Goal: Task Accomplishment & Management: Complete application form

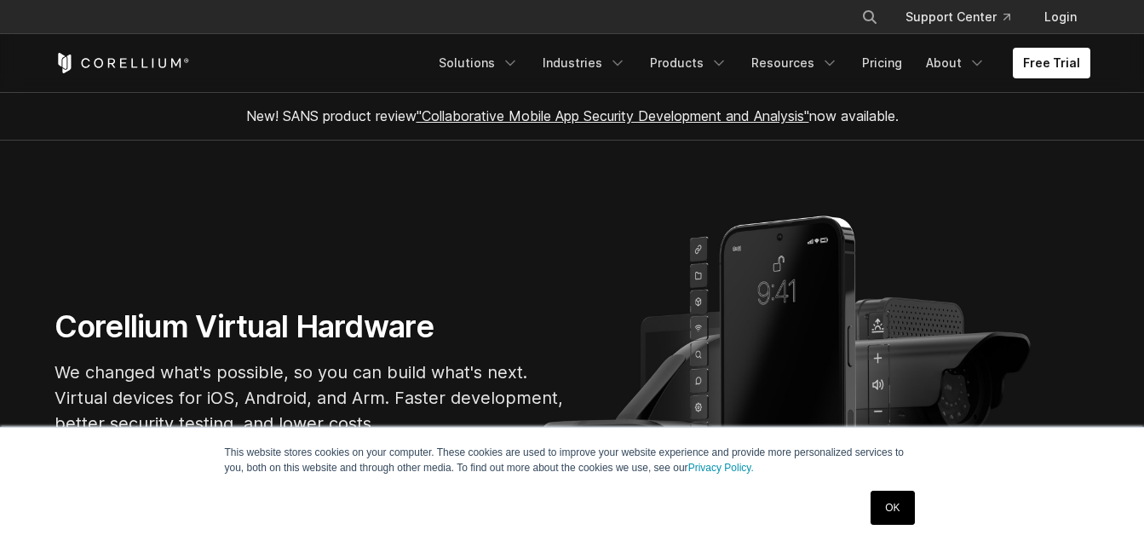
click at [889, 520] on link "OK" at bounding box center [891, 508] width 43 height 34
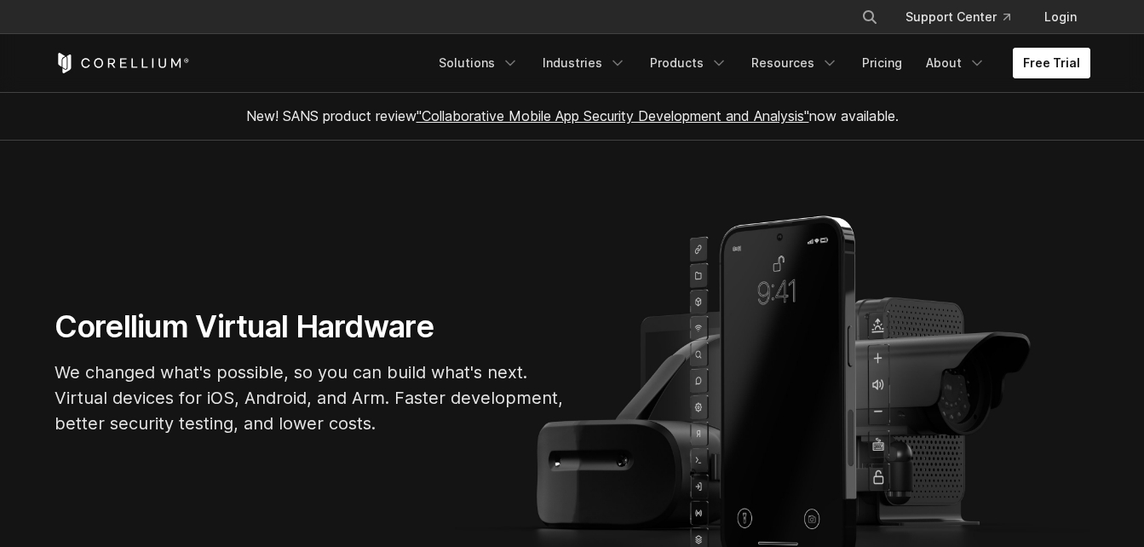
click at [1042, 71] on link "Free Trial" at bounding box center [1052, 63] width 78 height 31
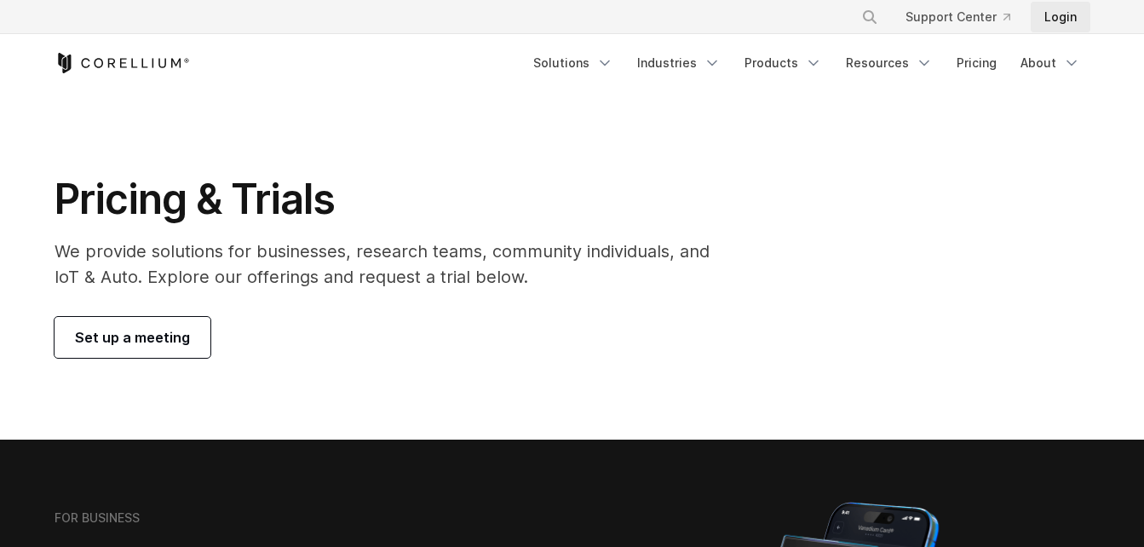
click at [1059, 10] on link "Login" at bounding box center [1061, 17] width 60 height 31
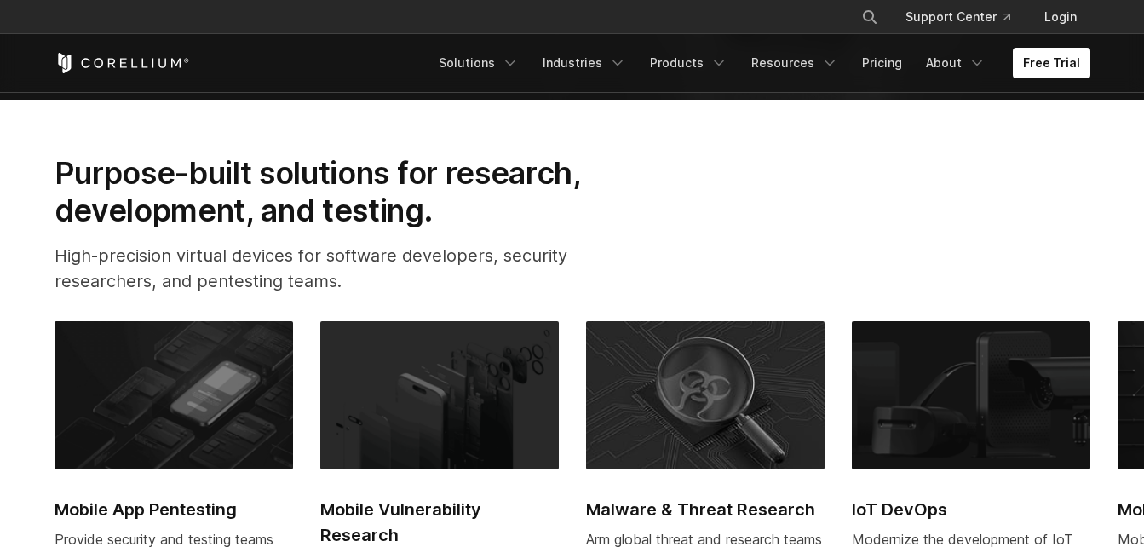
scroll to position [518, 0]
